Goal: Navigation & Orientation: Find specific page/section

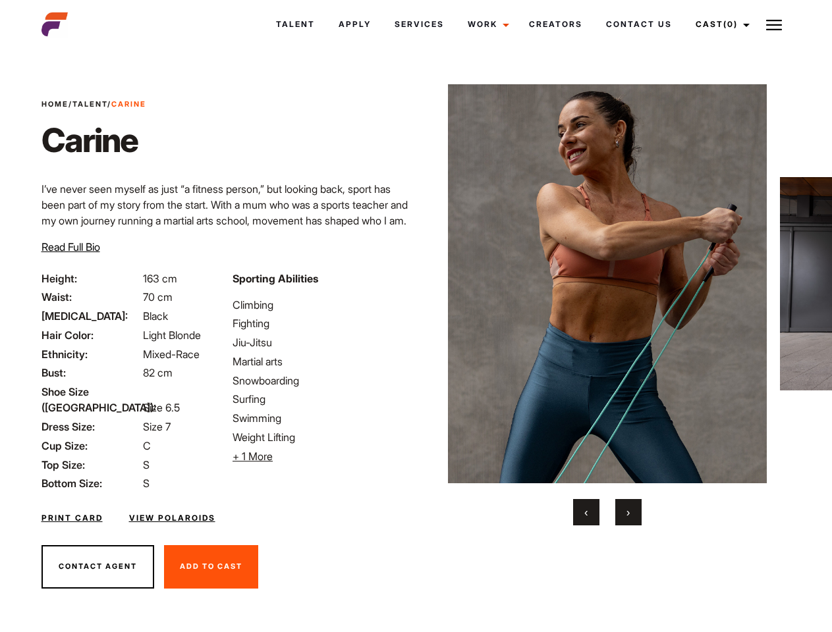
click at [719, 24] on link "Cast (0)" at bounding box center [721, 25] width 74 height 36
click at [774, 24] on img at bounding box center [774, 25] width 16 height 16
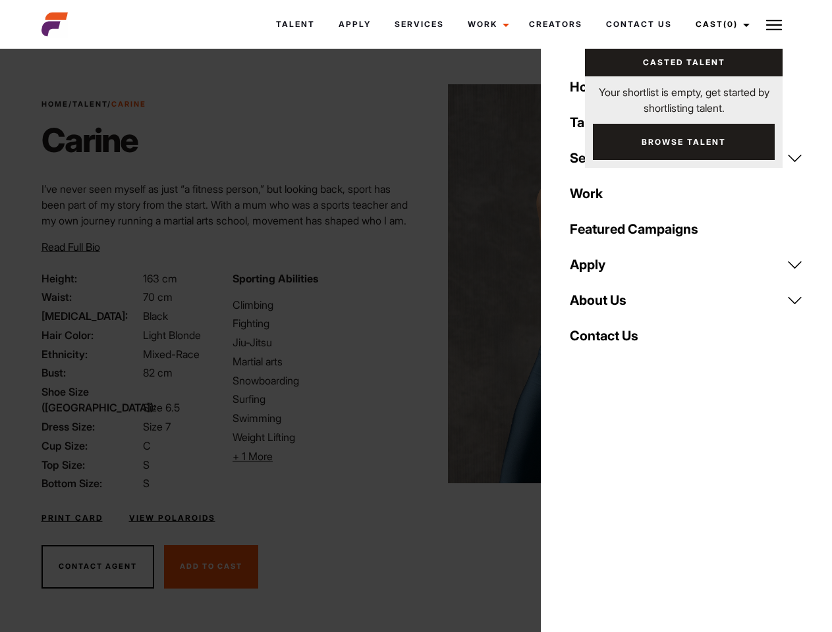
click at [320, 456] on li "+ 1 More Hide More" at bounding box center [320, 457] width 175 height 16
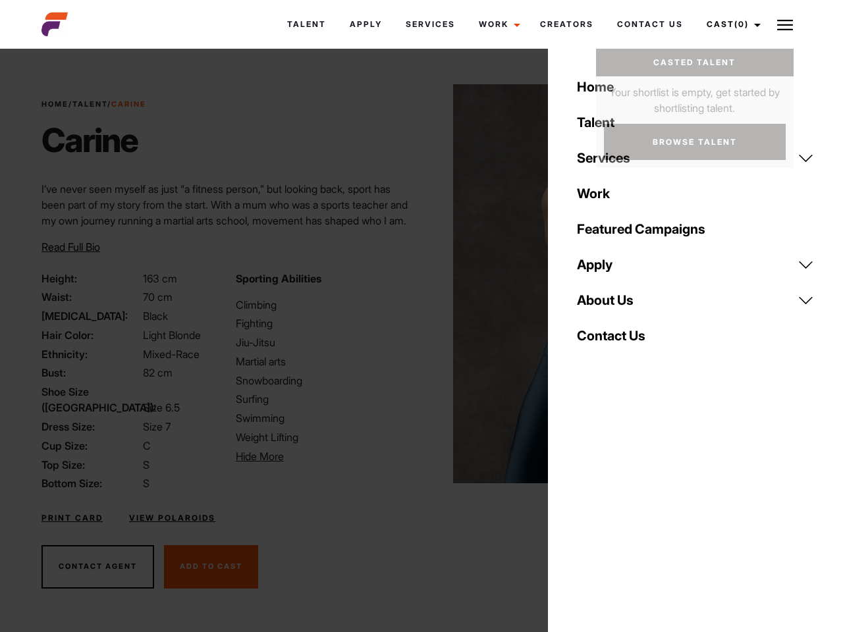
click at [607, 305] on img at bounding box center [612, 283] width 319 height 399
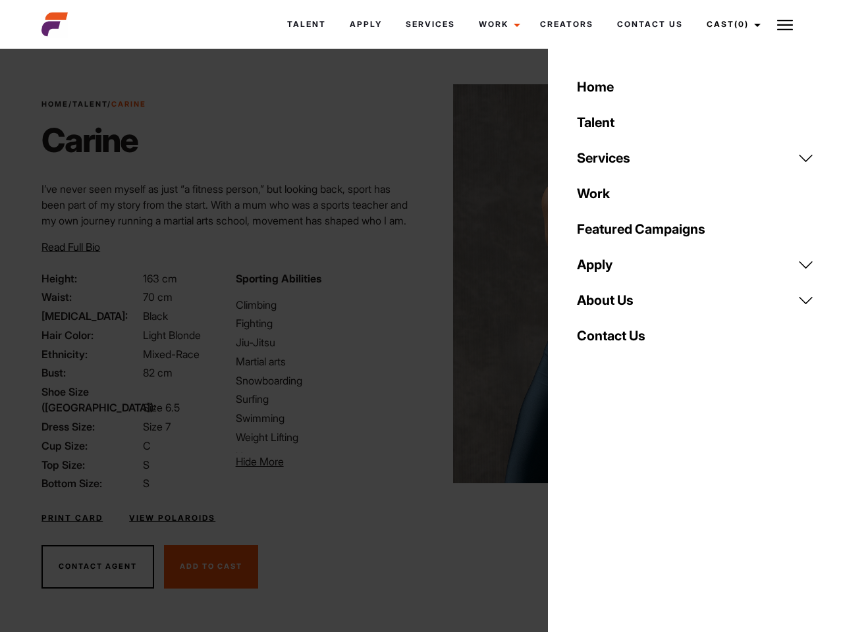
click at [416, 284] on div "Sporting Abilities [GEOGRAPHIC_DATA] Fighting Jiu-Jitsu Martial arts Snowboardi…" at bounding box center [325, 381] width 194 height 221
click at [586, 512] on div "Home Talent Services Talent Casting Photography Videography Creative Hair and M…" at bounding box center [695, 316] width 295 height 632
click at [628, 512] on div "Home Talent Services Talent Casting Photography Videography Creative Hair and M…" at bounding box center [695, 316] width 295 height 632
